Goal: Information Seeking & Learning: Learn about a topic

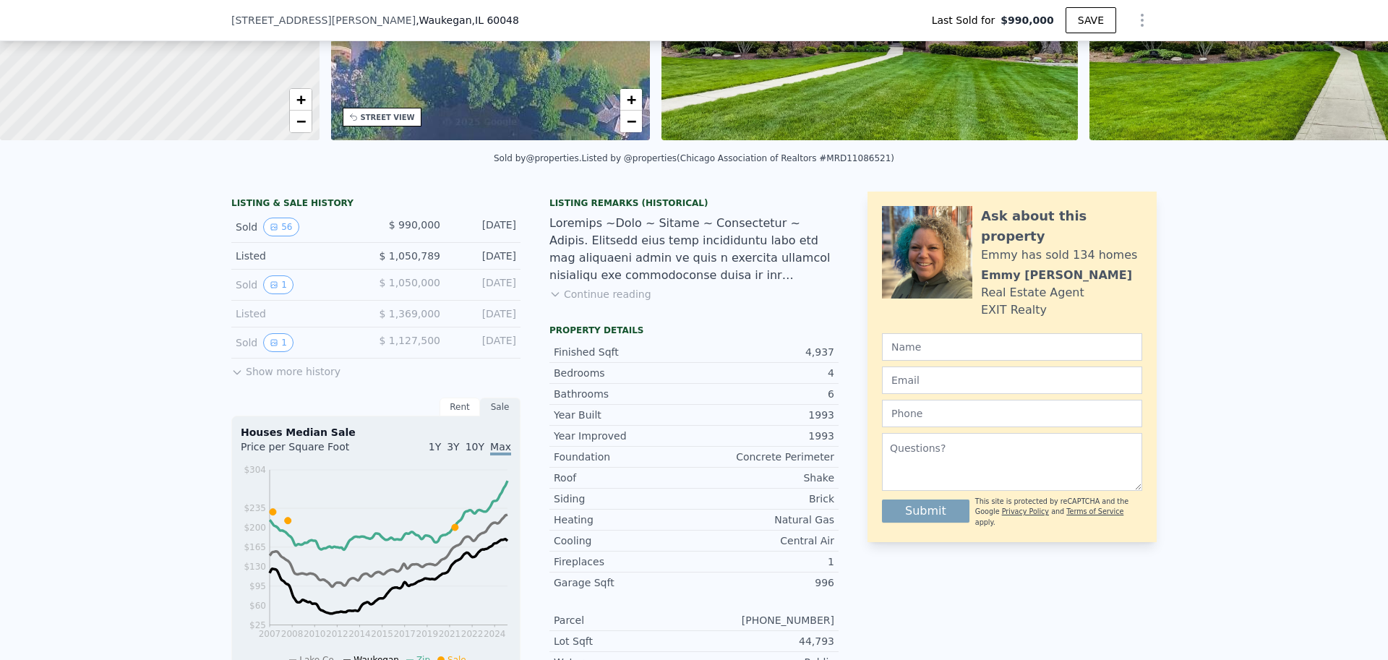
scroll to position [212, 0]
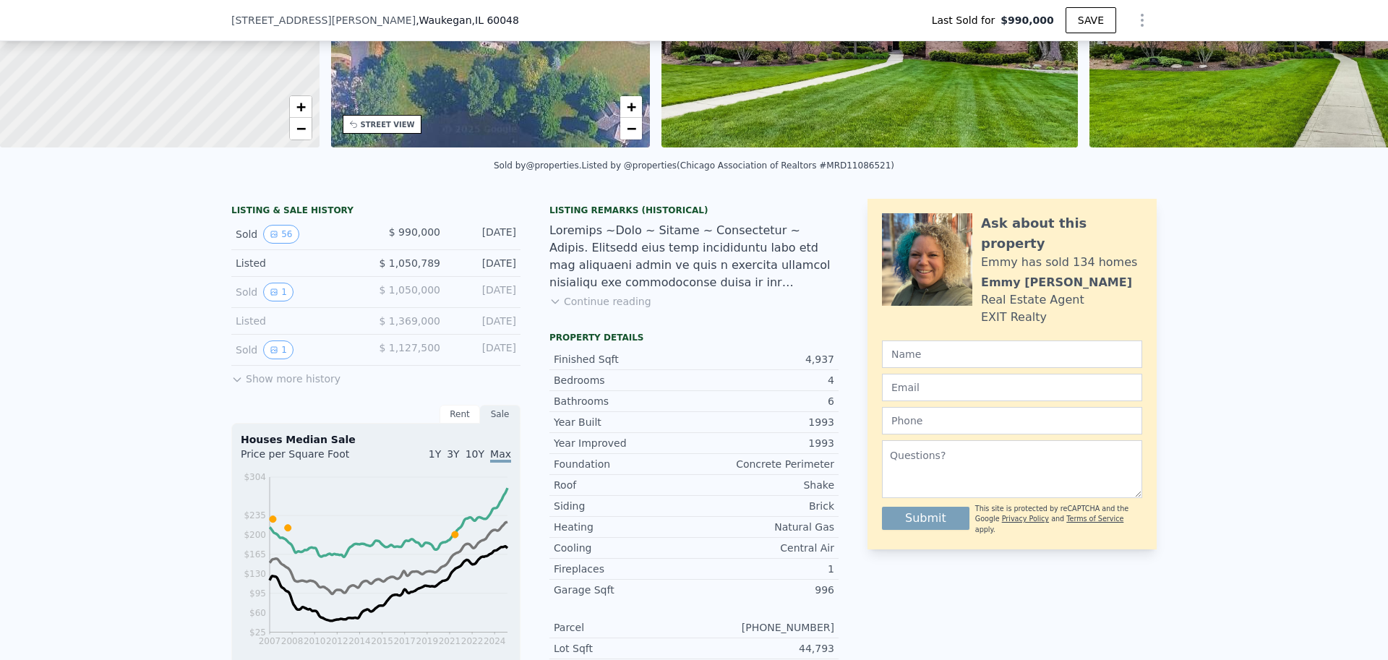
click at [245, 236] on div "Sold 56" at bounding box center [300, 234] width 129 height 19
click at [327, 244] on div "Sold 56" at bounding box center [300, 234] width 129 height 19
click at [278, 242] on button "56" at bounding box center [280, 234] width 35 height 19
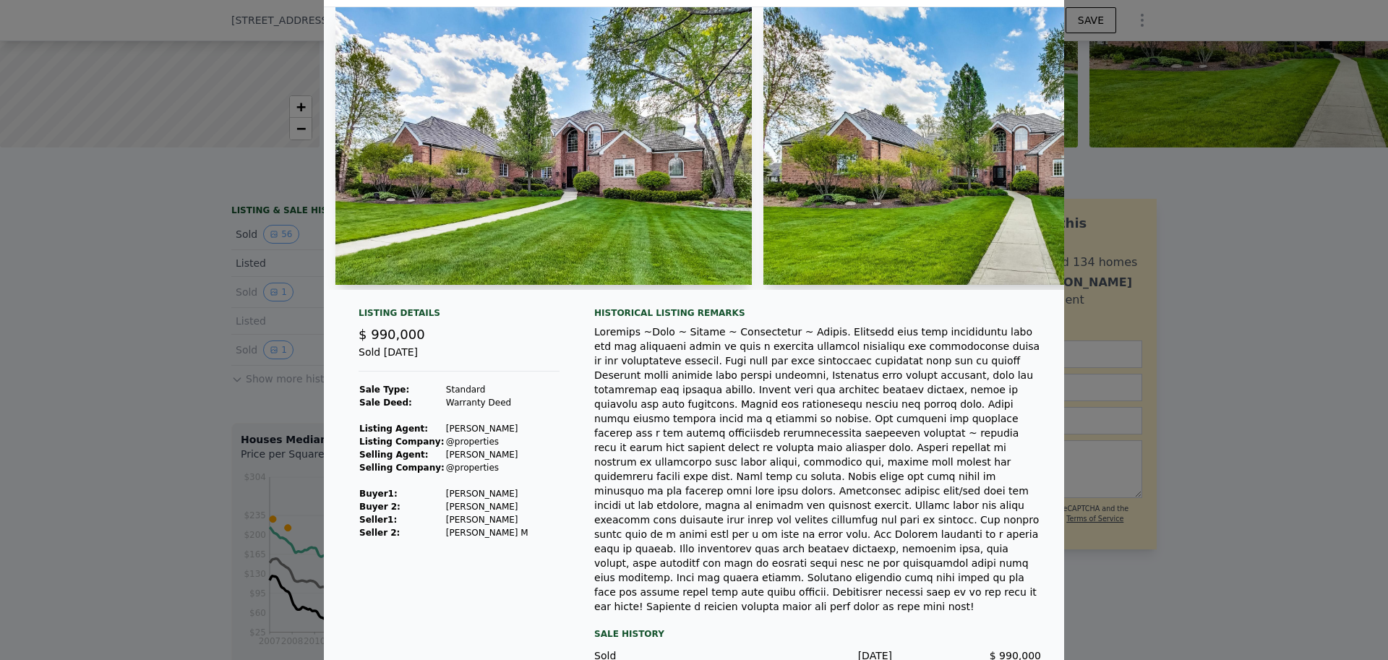
scroll to position [70, 0]
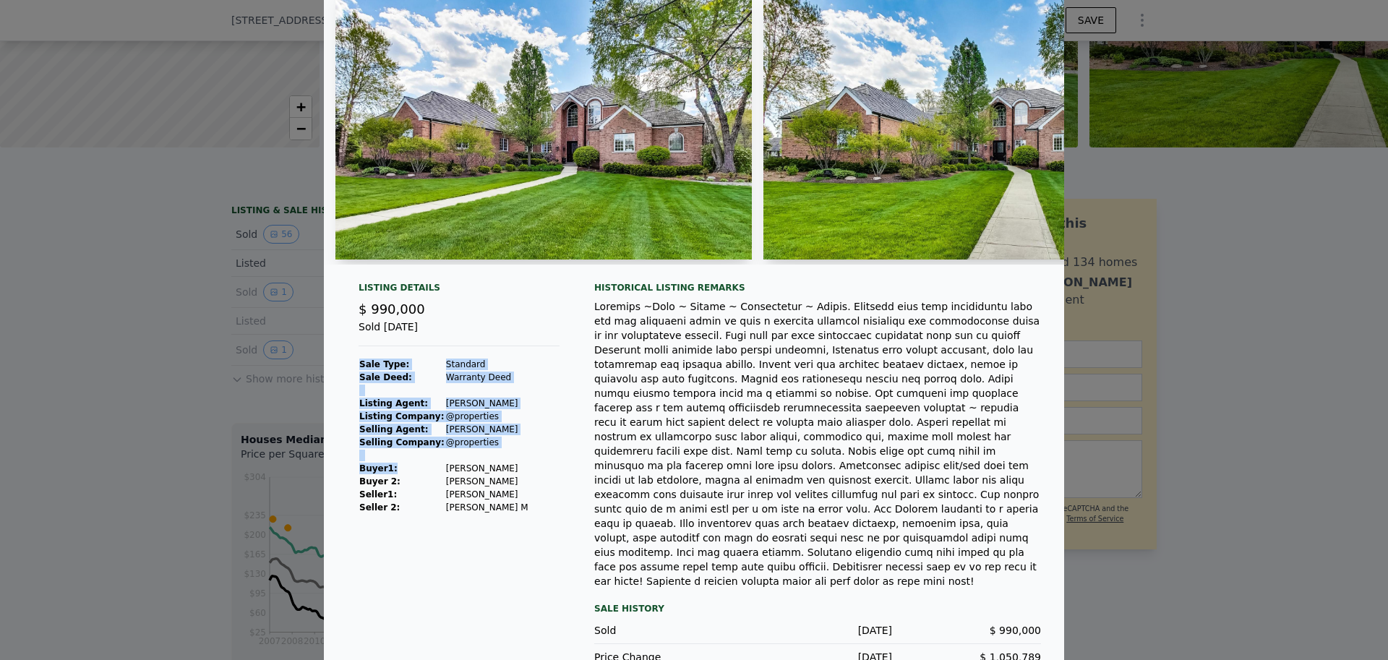
drag, startPoint x: 497, startPoint y: 482, endPoint x: 407, endPoint y: 474, distance: 90.1
click at [407, 474] on div "Listing Details $ 990,000 Sold [DATE] Sale Type: Standard Sale Deed: Warranty D…" at bounding box center [459, 476] width 224 height 389
click at [445, 475] on td "[PERSON_NAME]" at bounding box center [487, 468] width 84 height 13
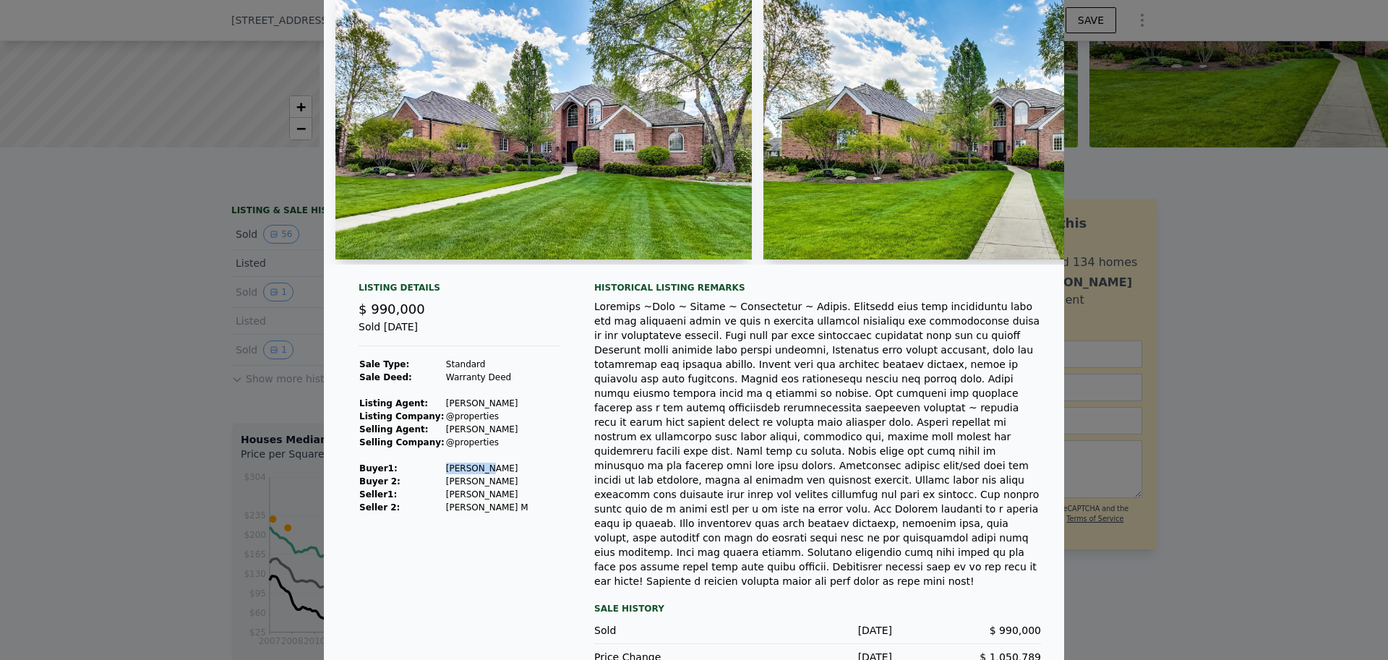
click at [445, 475] on td "[PERSON_NAME]" at bounding box center [487, 468] width 84 height 13
type input "$ 1,442,000"
type input "$ 272,705"
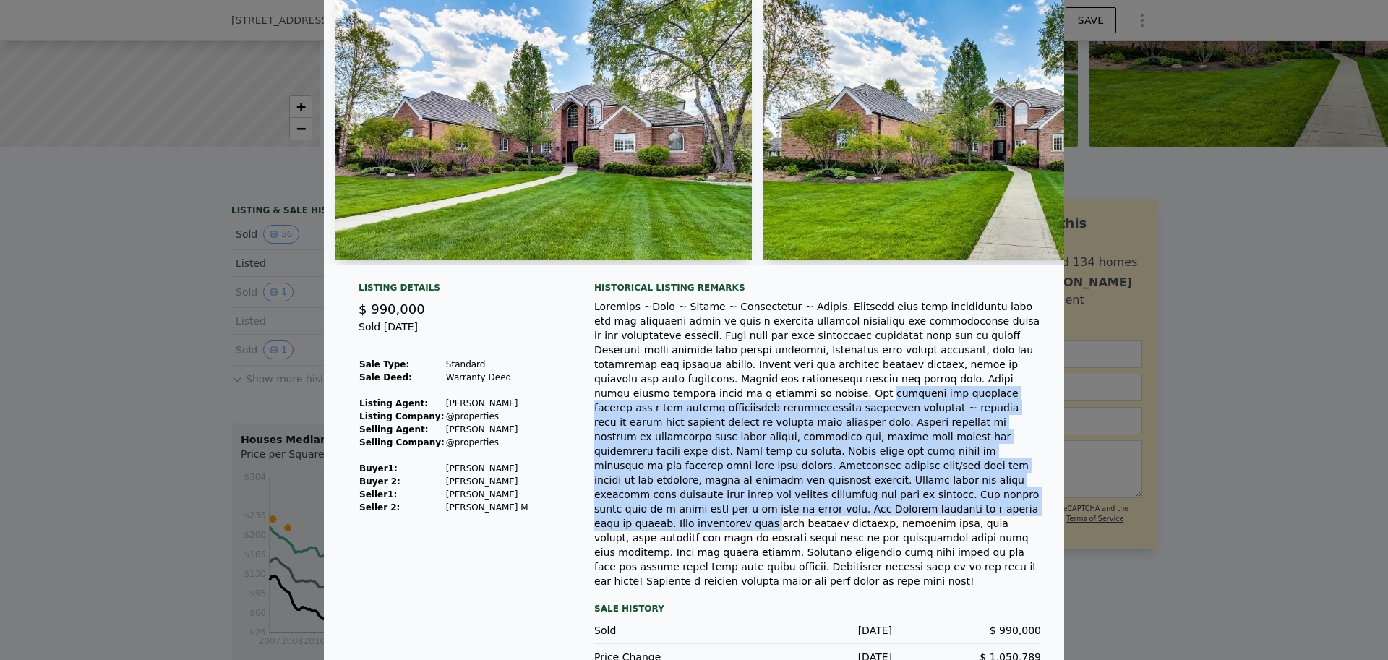
drag, startPoint x: 806, startPoint y: 382, endPoint x: 875, endPoint y: 486, distance: 124.1
click at [875, 486] on div at bounding box center [817, 443] width 447 height 289
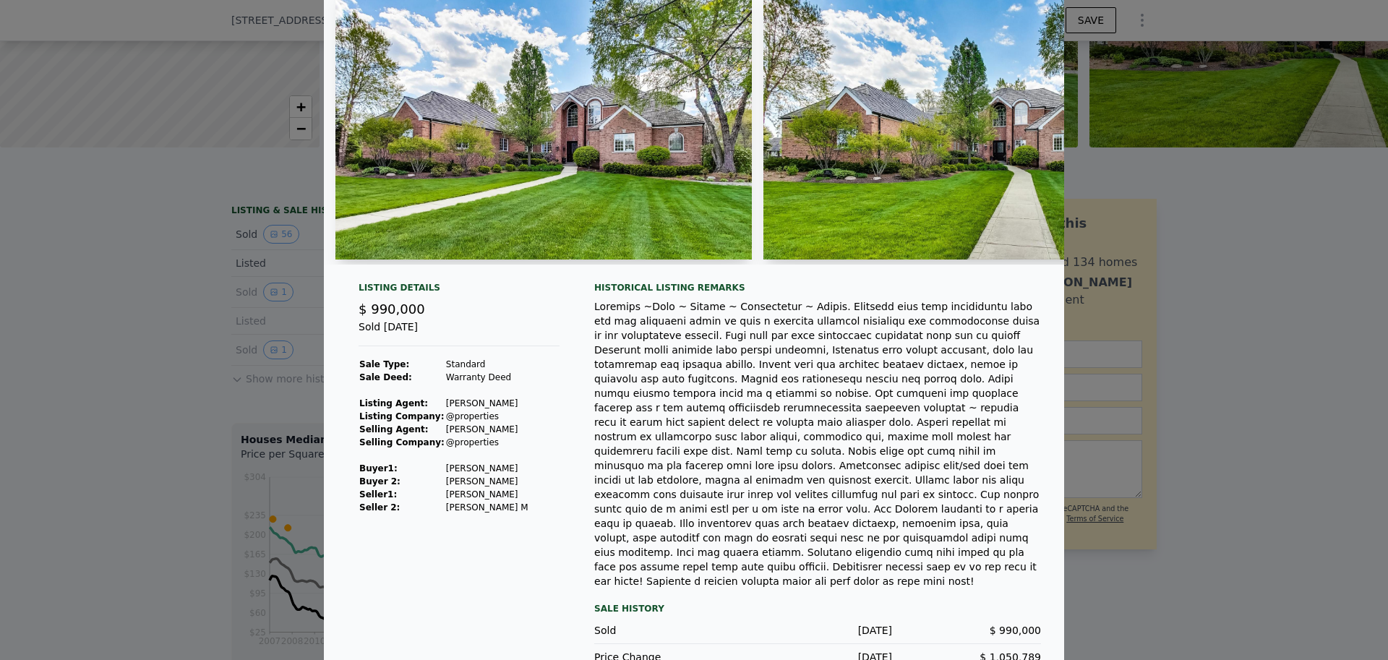
click at [1313, 544] on div at bounding box center [694, 330] width 1388 height 660
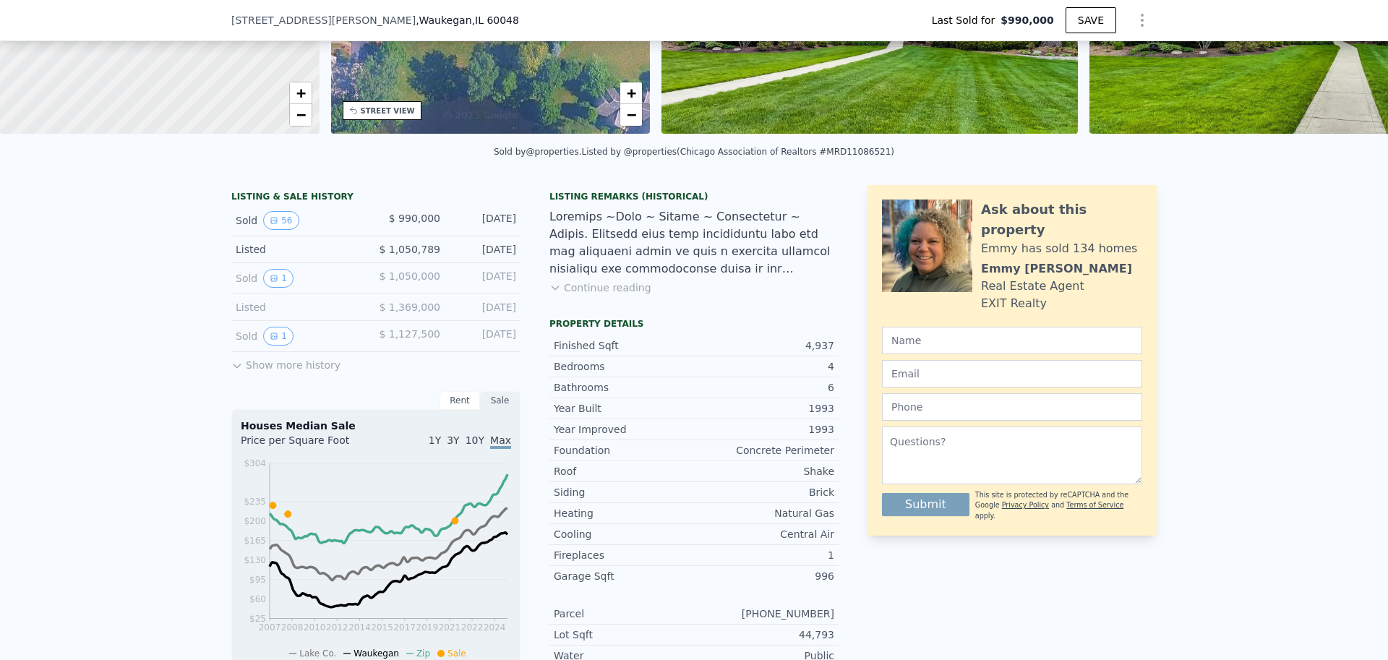
scroll to position [289, 0]
